Goal: Register for event/course

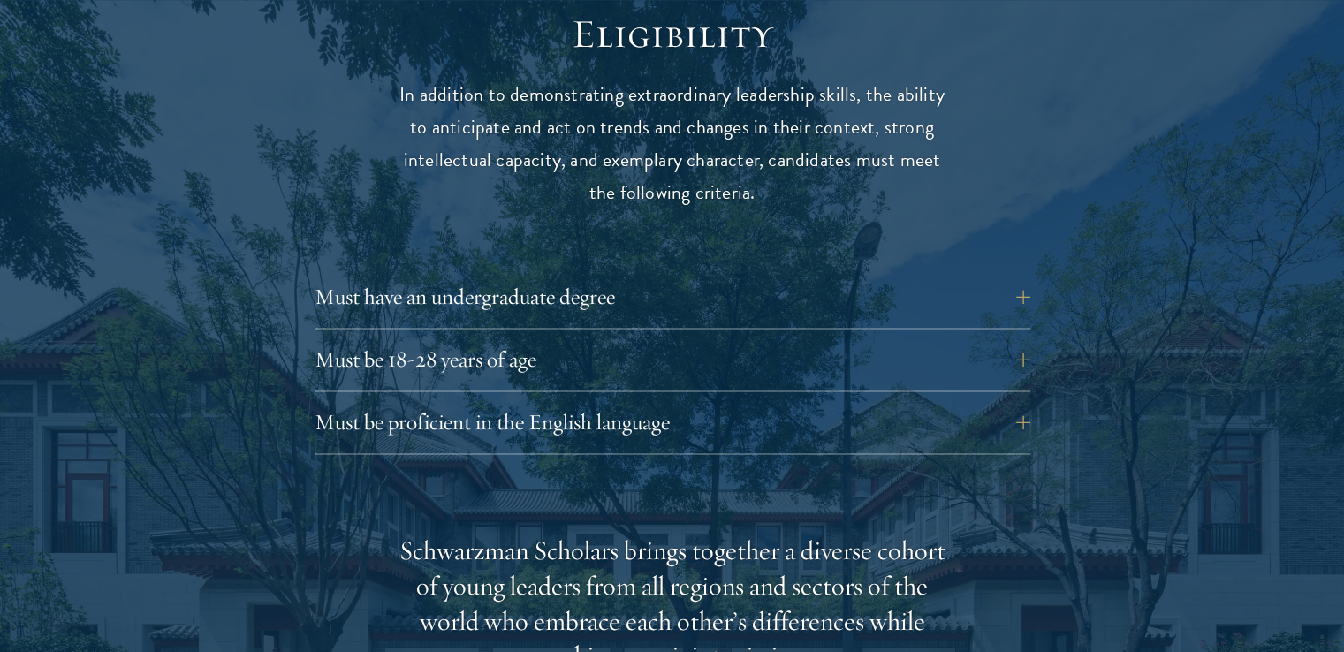
scroll to position [2352, 0]
click at [491, 274] on button "Must have an undergraduate degree" at bounding box center [686, 295] width 716 height 42
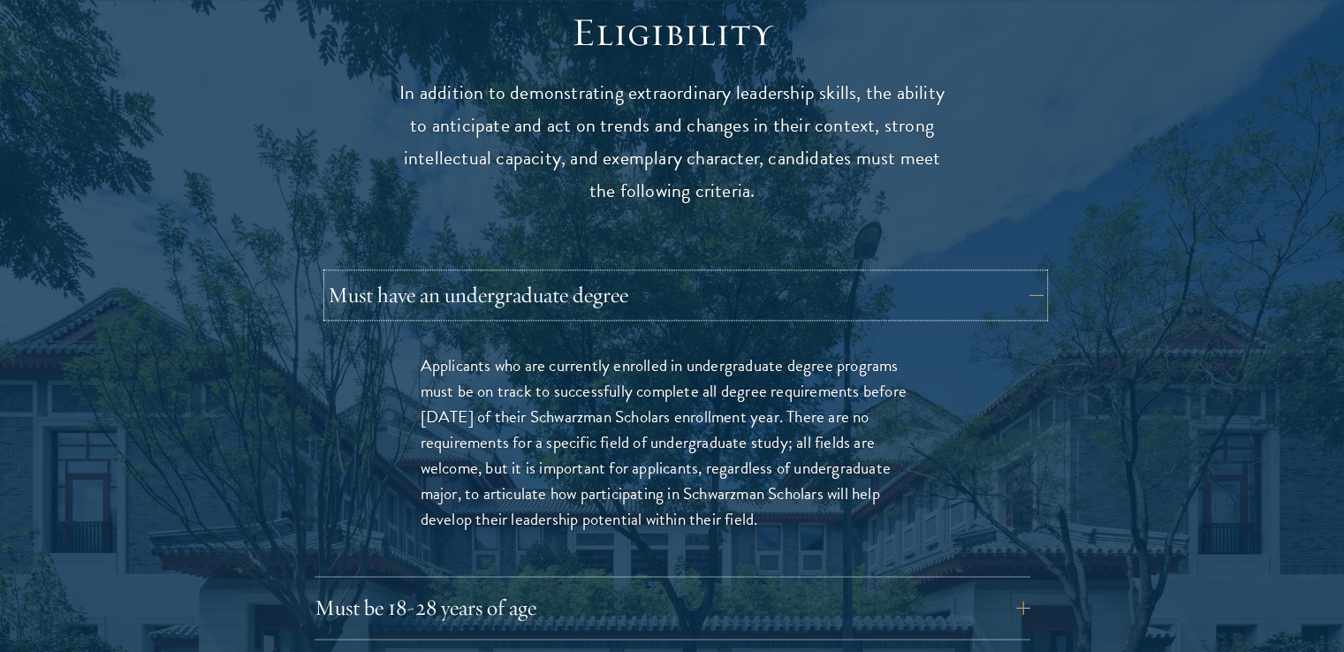
click at [491, 274] on button "Must have an undergraduate degree" at bounding box center [686, 295] width 716 height 42
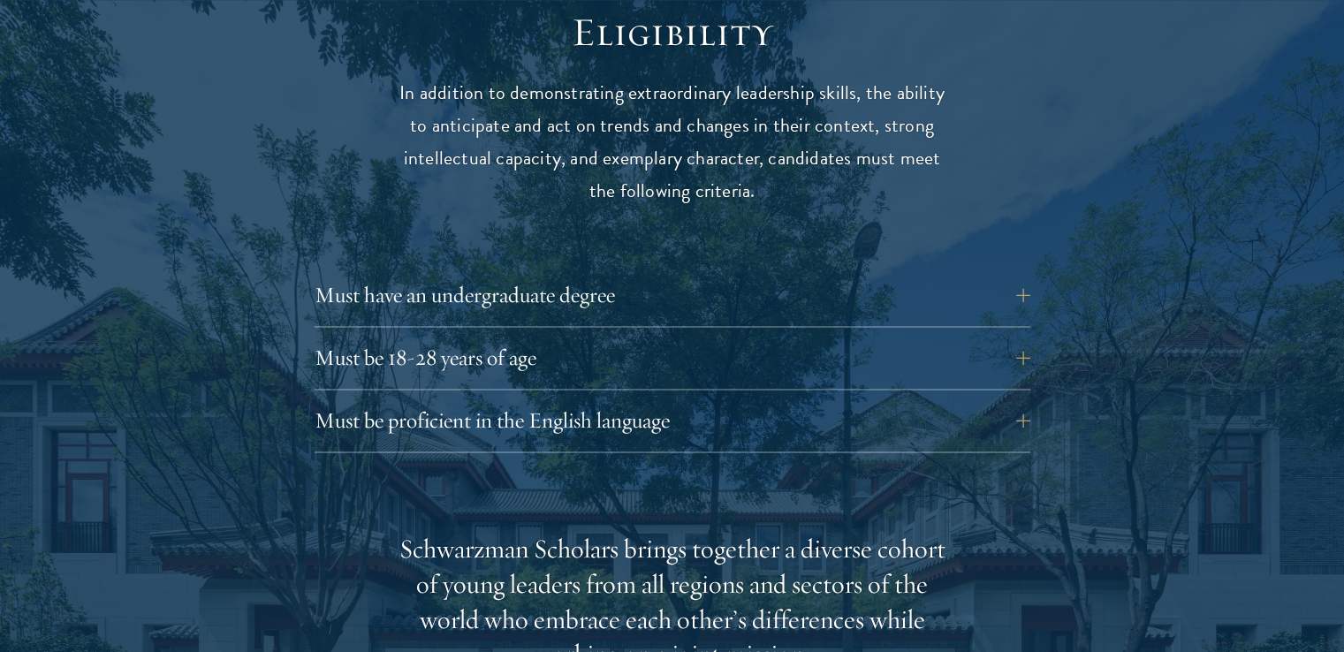
click at [456, 345] on div "Must be 18-28 years of age Candidates must be at least 18 but not yet 29 years …" at bounding box center [672, 363] width 716 height 53
click at [458, 337] on button "Must be 18-28 years of age" at bounding box center [686, 358] width 716 height 42
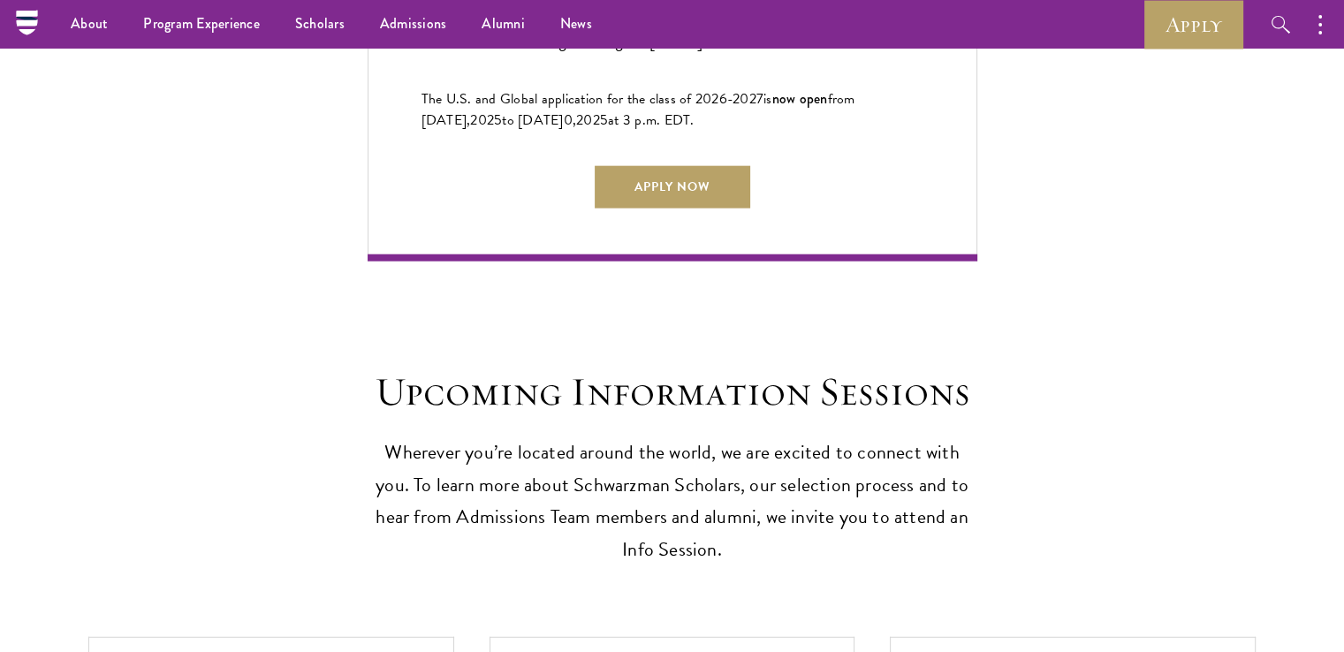
scroll to position [4438, 0]
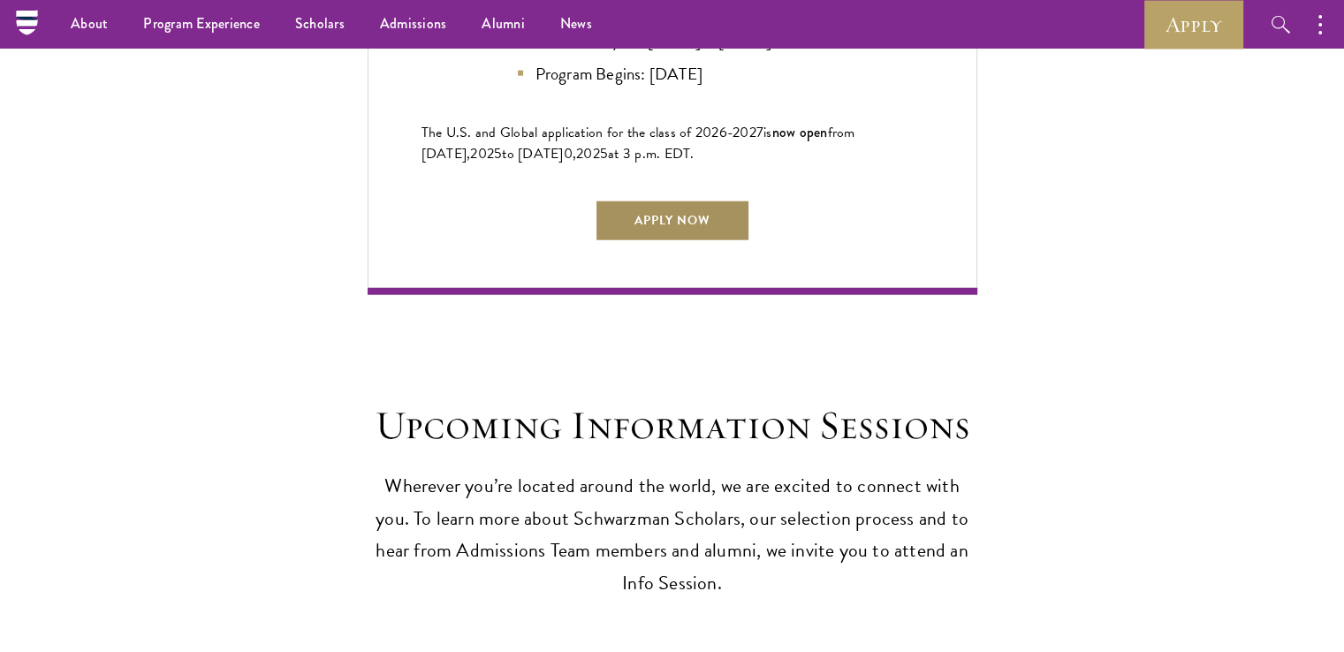
click at [625, 200] on link "Apply Now" at bounding box center [672, 221] width 155 height 42
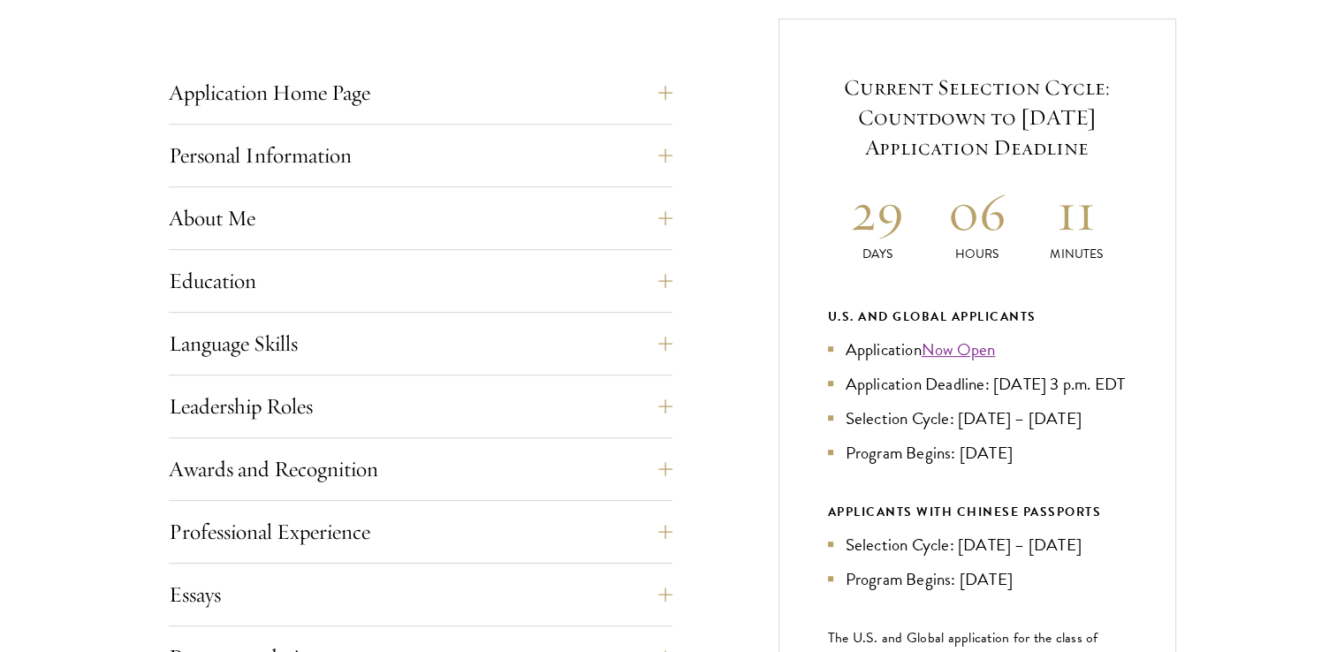
scroll to position [686, 0]
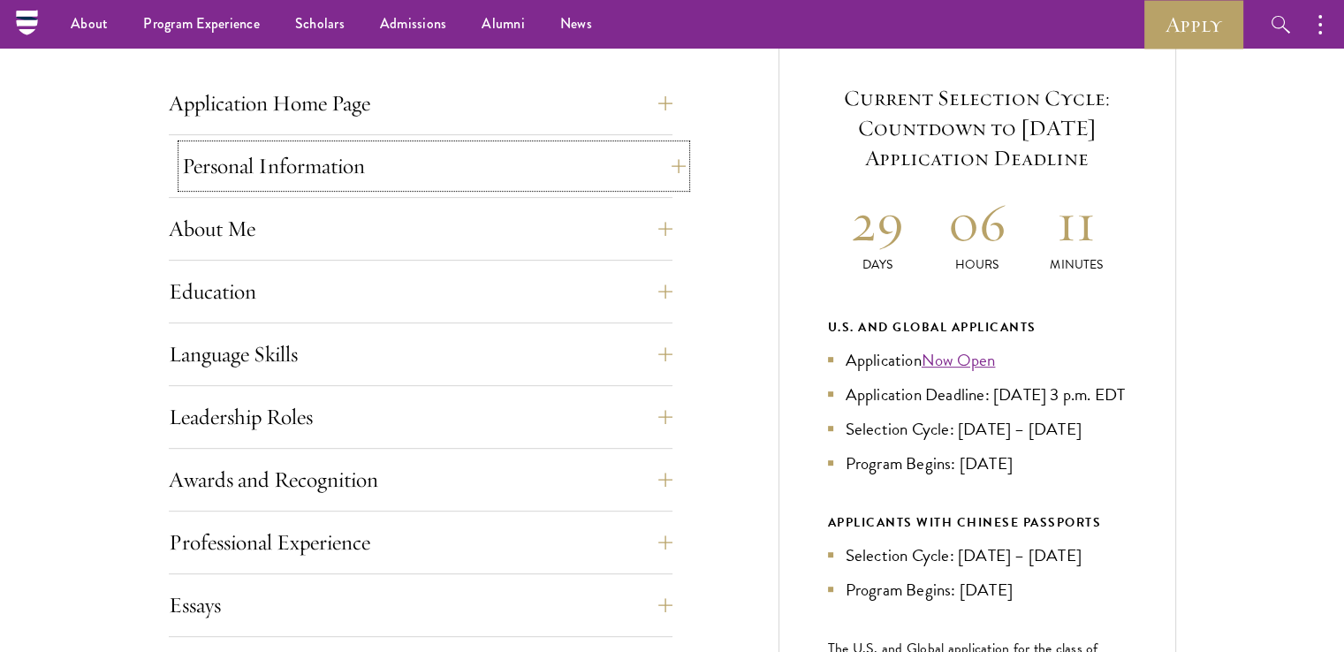
click at [385, 173] on button "Personal Information" at bounding box center [434, 166] width 504 height 42
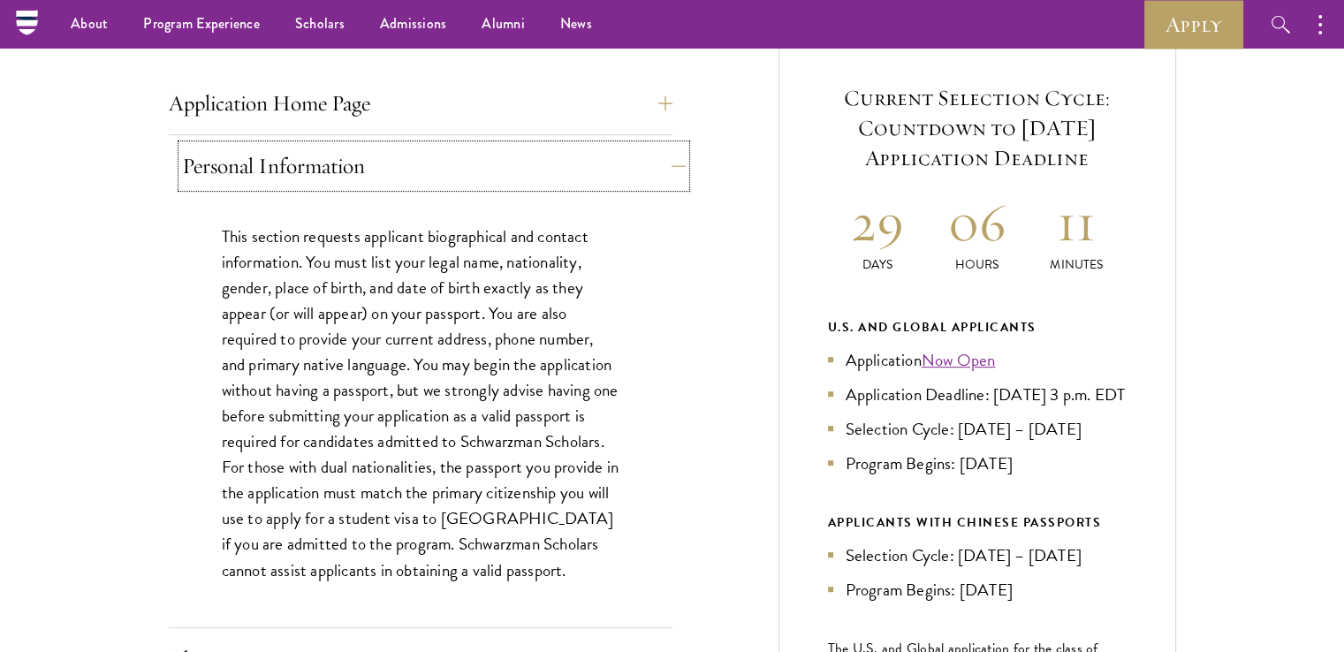
click at [385, 173] on button "Personal Information" at bounding box center [434, 166] width 504 height 42
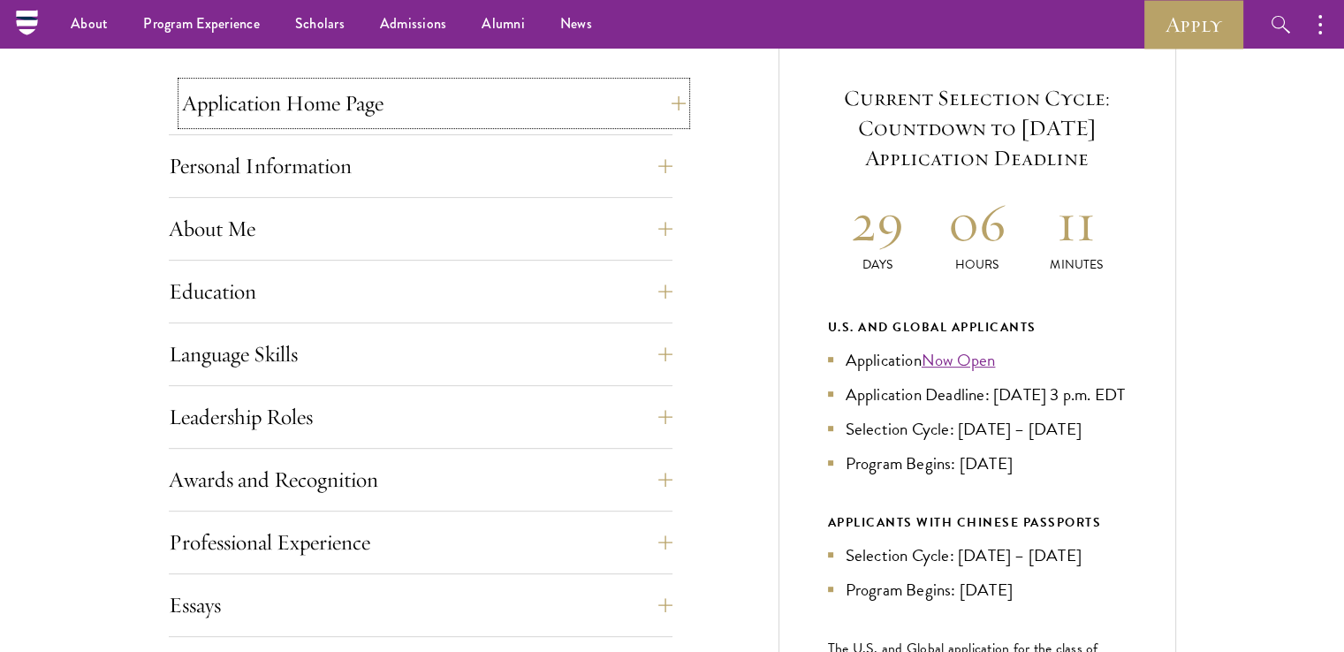
click at [395, 110] on button "Application Home Page" at bounding box center [434, 103] width 504 height 42
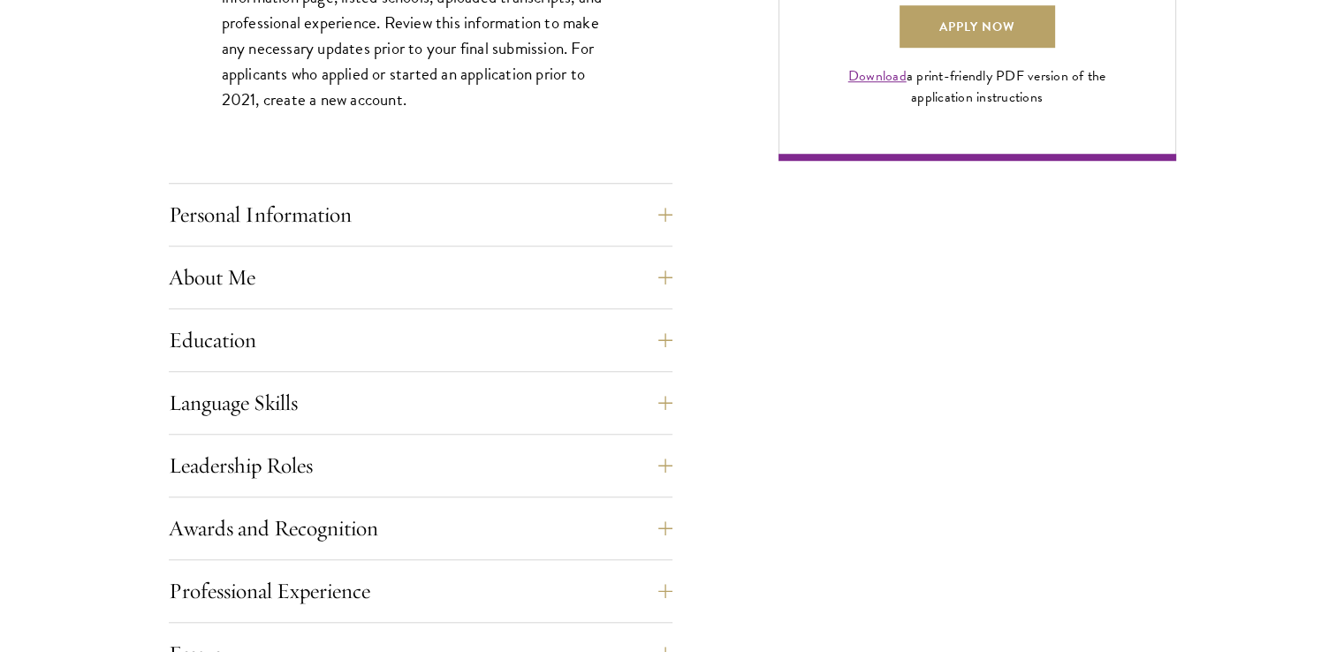
scroll to position [1508, 0]
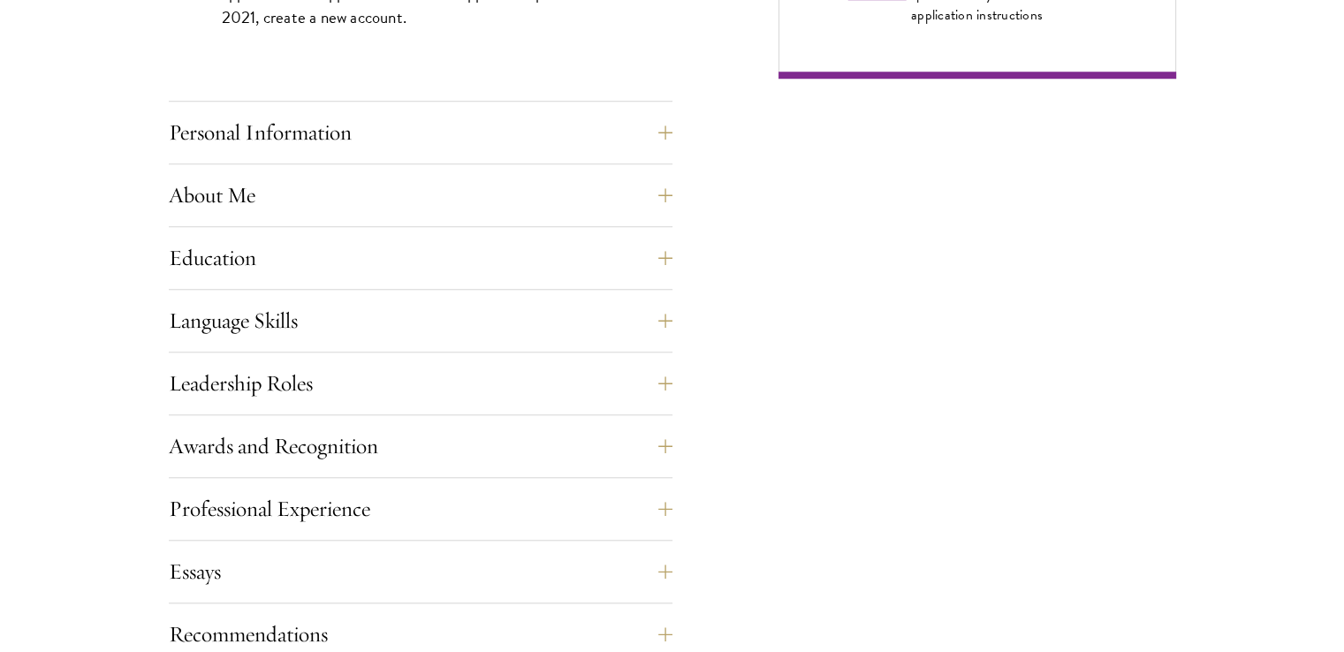
click at [315, 220] on div "About Me Biographical Profile: Provide a biographical profile of up to 100 word…" at bounding box center [421, 200] width 504 height 53
click at [278, 199] on button "About Me" at bounding box center [434, 195] width 504 height 42
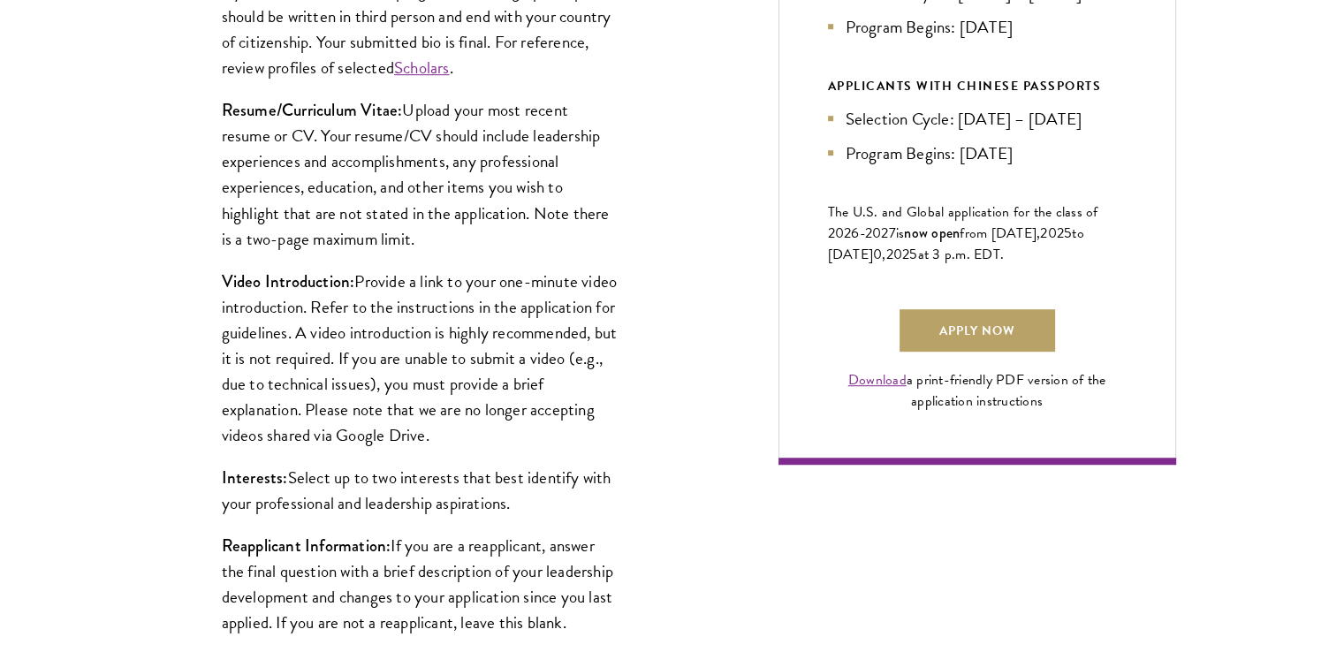
scroll to position [1127, 0]
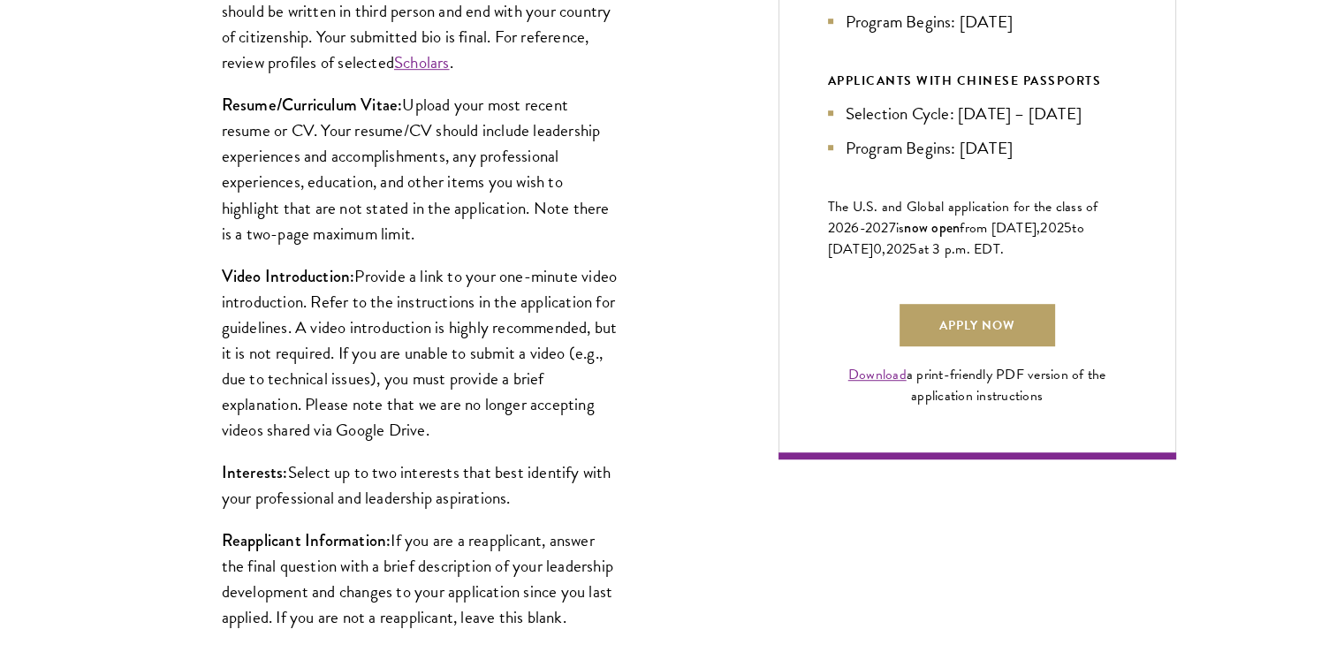
click at [669, 367] on div "Biographical Profile: Provide a biographical profile of up to 100 words summari…" at bounding box center [421, 246] width 504 height 857
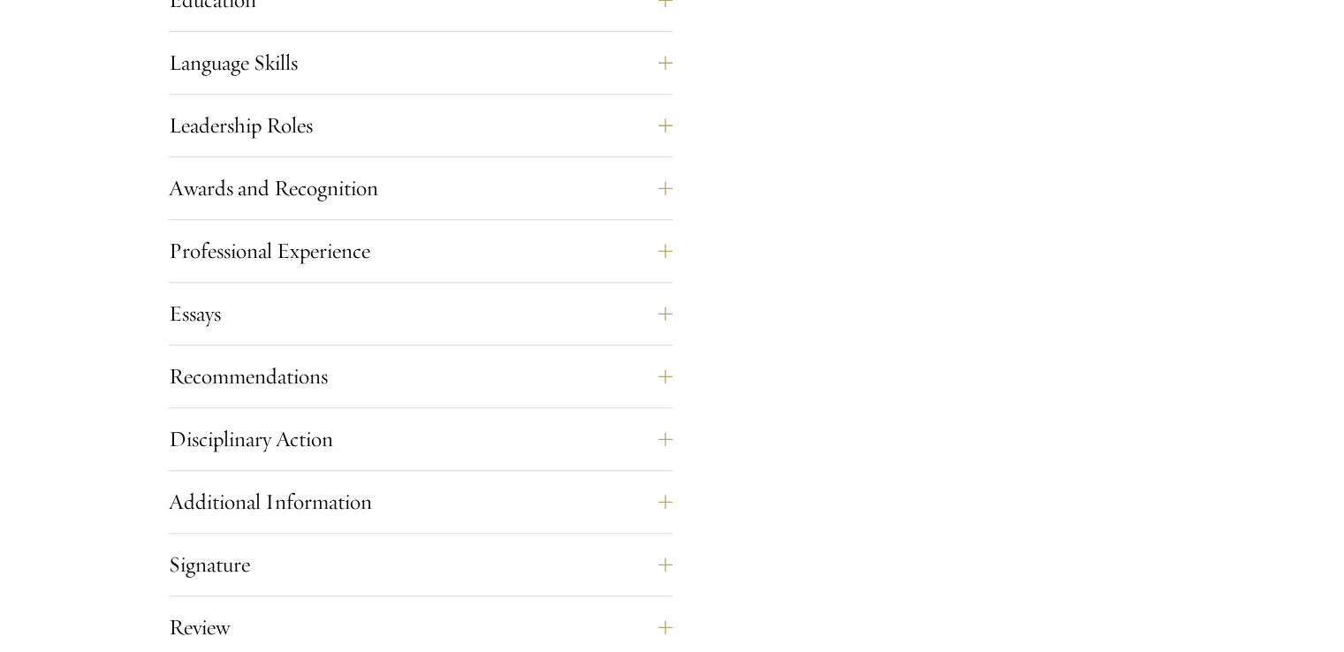
scroll to position [1834, 0]
click at [629, 294] on button "Essays" at bounding box center [434, 313] width 504 height 42
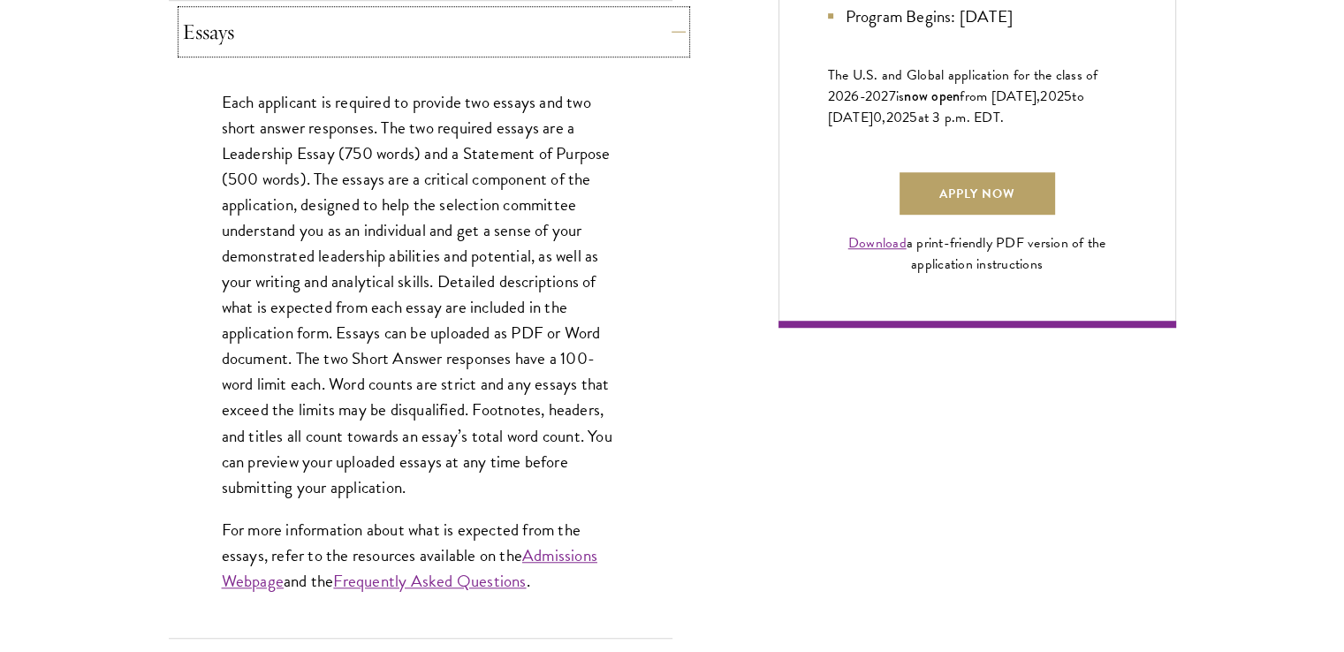
scroll to position [1260, 0]
click at [683, 297] on div "Application Home Page The online application form must be completed in English.…" at bounding box center [672, 266] width 1007 height 1622
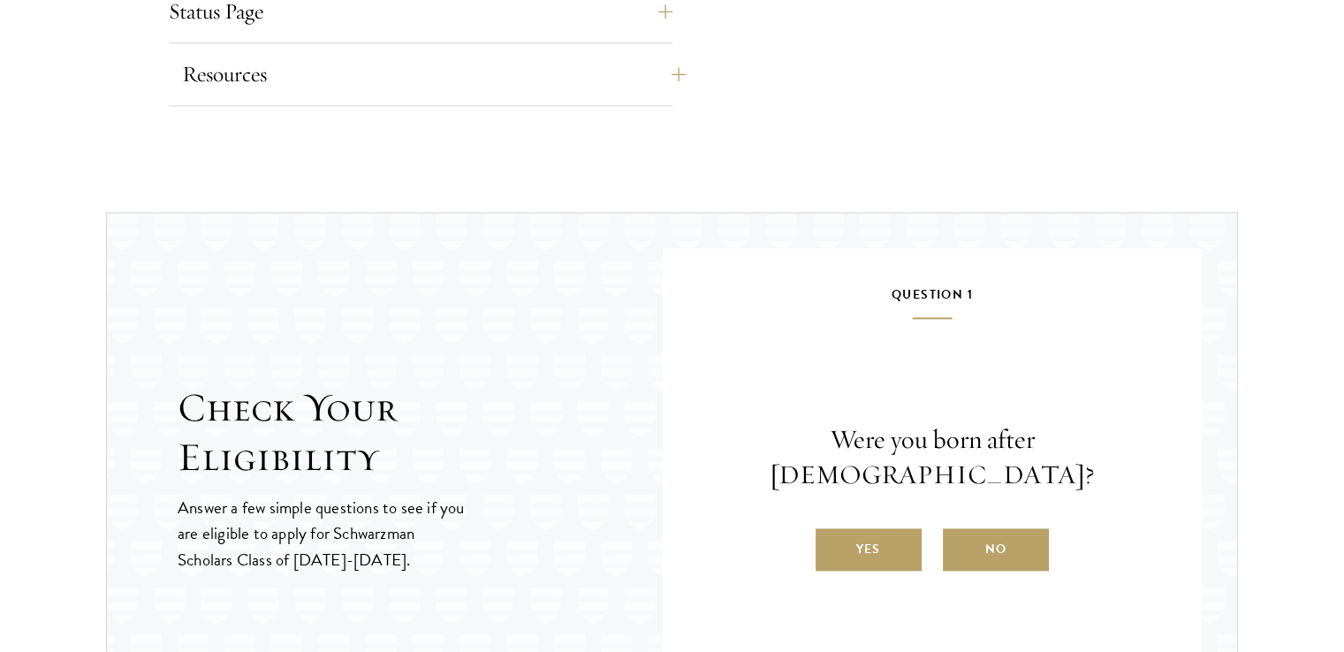
scroll to position [2242, 0]
